Goal: Information Seeking & Learning: Learn about a topic

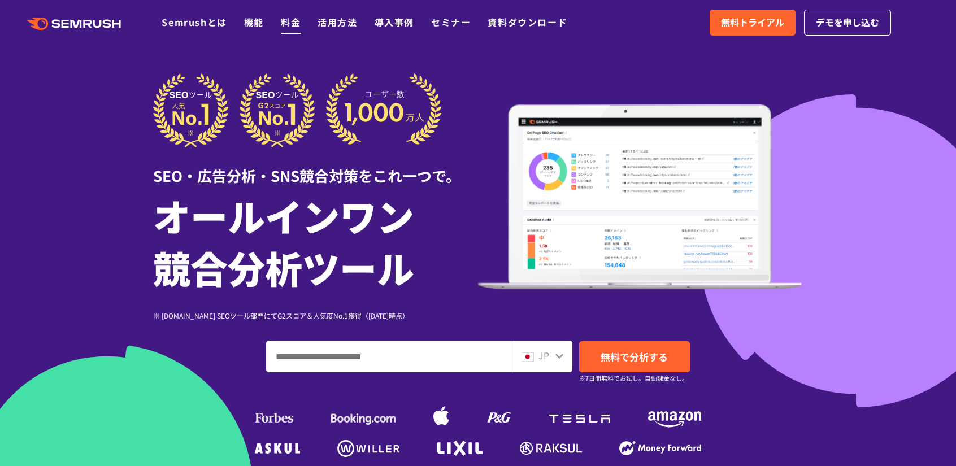
click at [286, 23] on link "料金" at bounding box center [291, 22] width 20 height 14
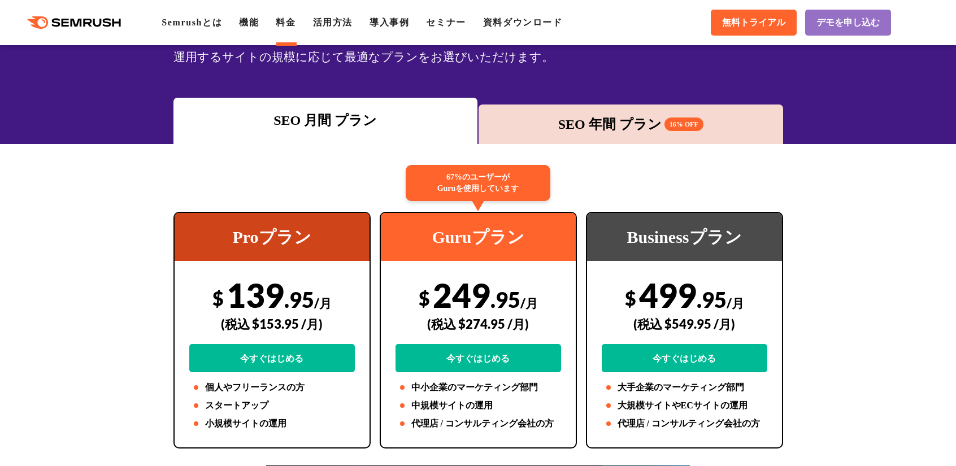
click at [122, 25] on polygon at bounding box center [118, 23] width 8 height 8
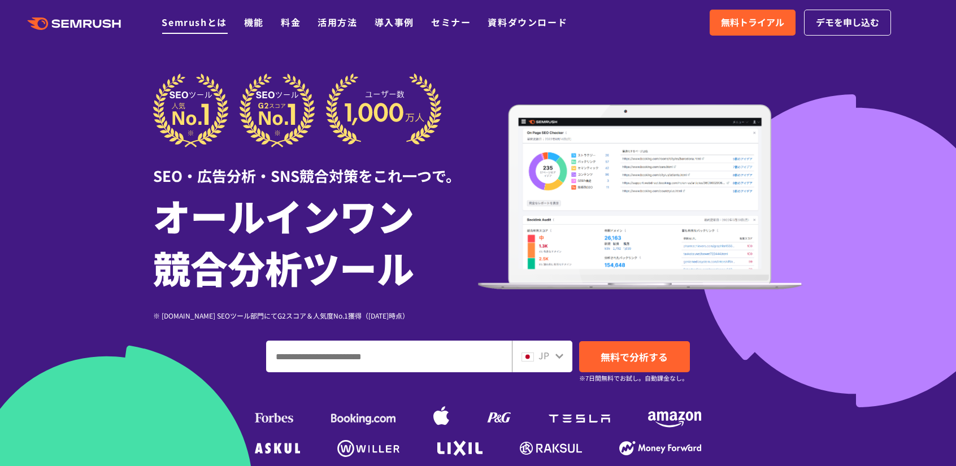
click at [200, 19] on link "Semrushとは" at bounding box center [194, 22] width 65 height 14
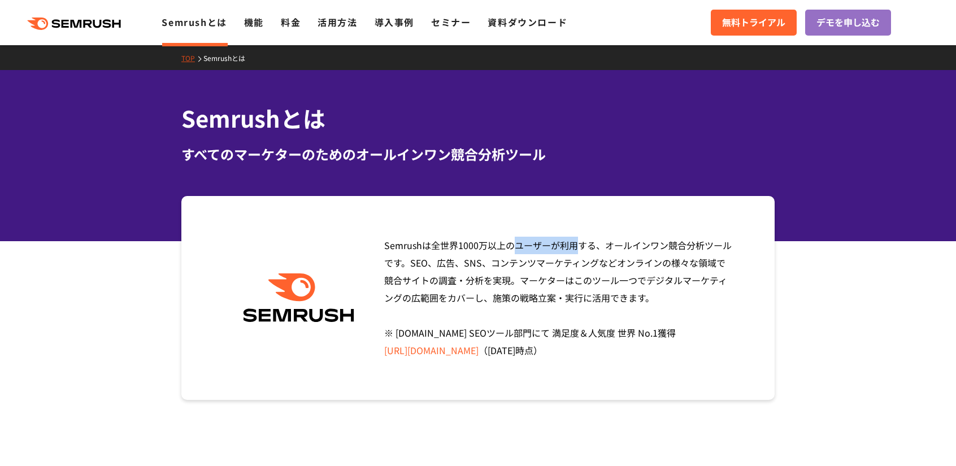
drag, startPoint x: 385, startPoint y: 244, endPoint x: 421, endPoint y: 248, distance: 35.8
click at [421, 248] on span "Semrushは全世界1000万以上のユーザーが利用する、オールインワン競合分析ツールです。SEO、広告、SNS、コンテンツマーケティングなどオンラインの様々…" at bounding box center [558, 298] width 348 height 119
copy span "Semrush"
click at [287, 27] on link "料金" at bounding box center [291, 22] width 20 height 14
